Goal: Task Accomplishment & Management: Use online tool/utility

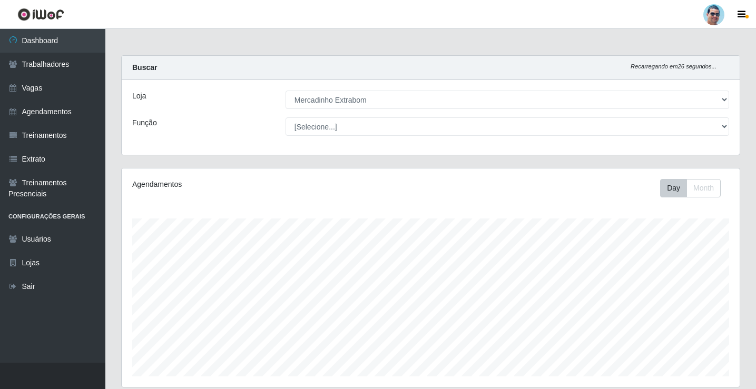
select select "175"
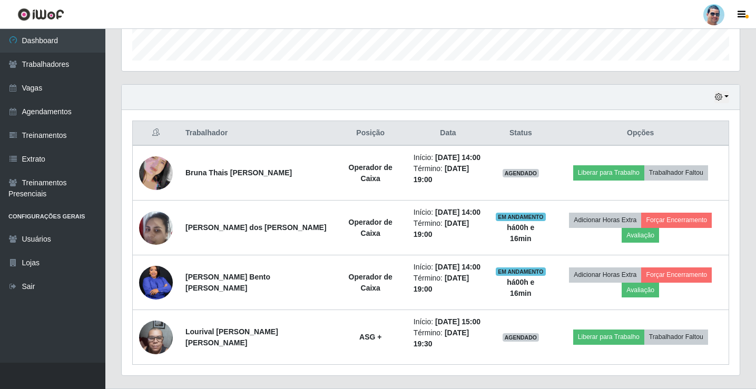
scroll to position [219, 618]
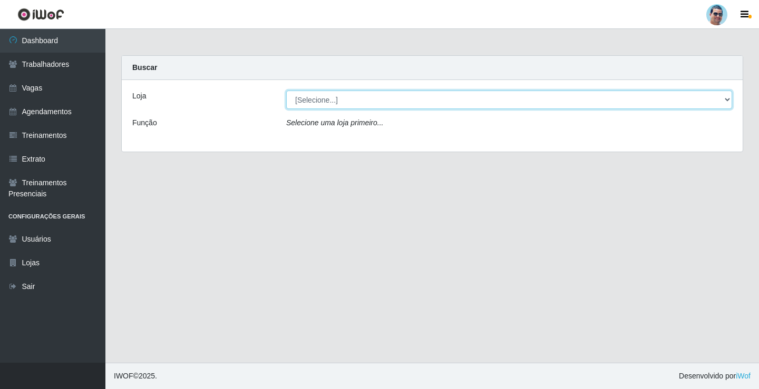
click at [448, 100] on select "[Selecione...] Mercadinho Extrabom" at bounding box center [509, 100] width 446 height 18
select select "175"
click at [286, 91] on select "[Selecione...] Mercadinho Extrabom" at bounding box center [509, 100] width 446 height 18
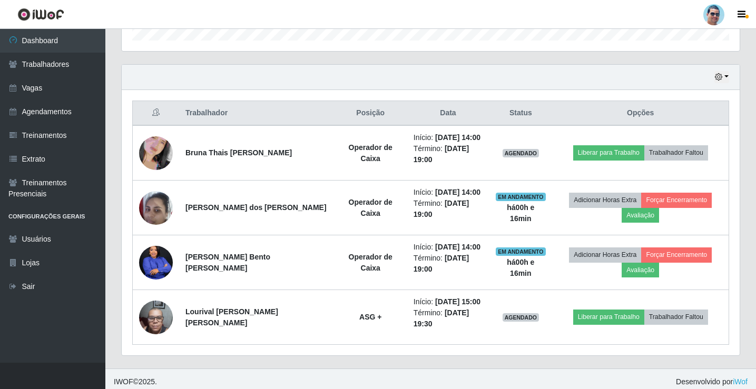
scroll to position [342, 0]
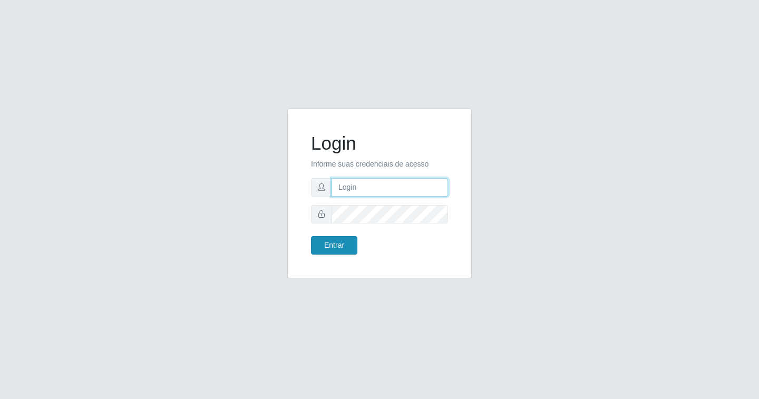
type input "[EMAIL_ADDRESS][DOMAIN_NAME]"
click at [341, 251] on button "Entrar" at bounding box center [334, 245] width 46 height 18
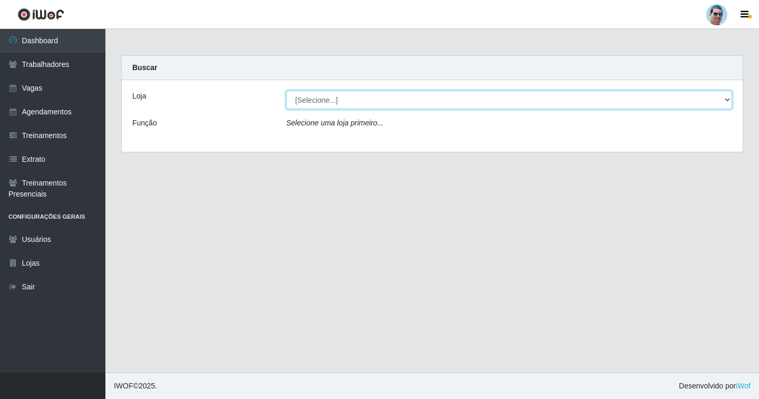
click at [352, 97] on select "[Selecione...] Mercadinho Extrabom" at bounding box center [509, 100] width 446 height 18
select select "175"
click at [286, 91] on select "[Selecione...] Mercadinho Extrabom" at bounding box center [509, 100] width 446 height 18
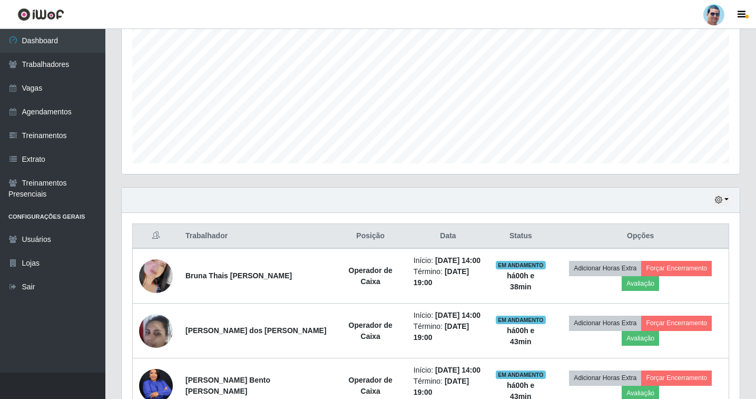
scroll to position [158, 0]
